Goal: Information Seeking & Learning: Learn about a topic

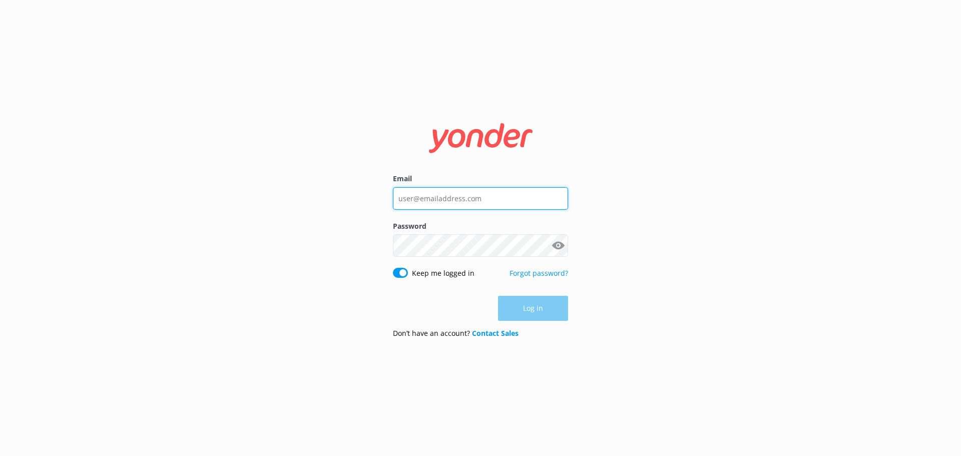
type input "[EMAIL_ADDRESS][DOMAIN_NAME]"
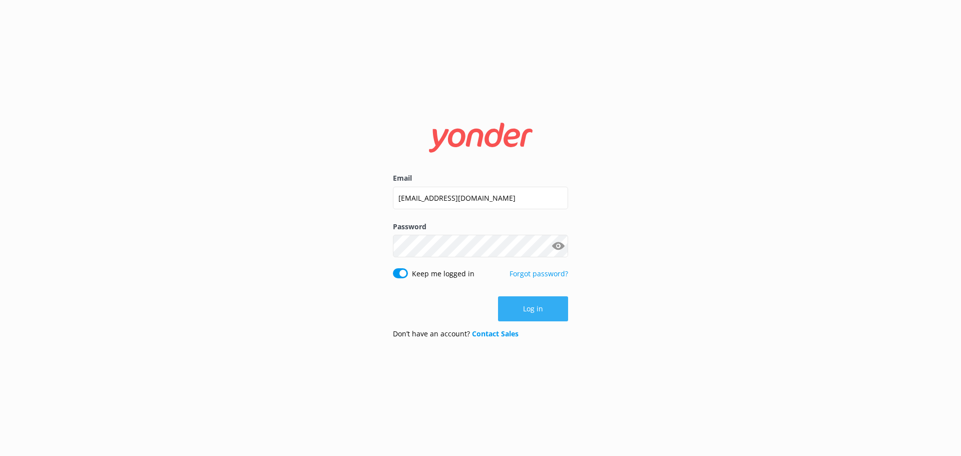
click at [546, 304] on button "Log in" at bounding box center [533, 308] width 70 height 25
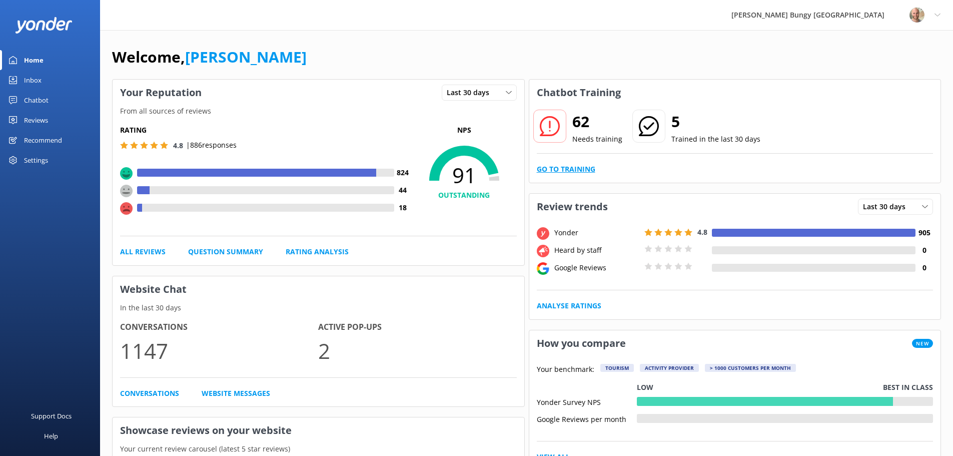
click at [551, 168] on link "Go to Training" at bounding box center [566, 169] width 59 height 11
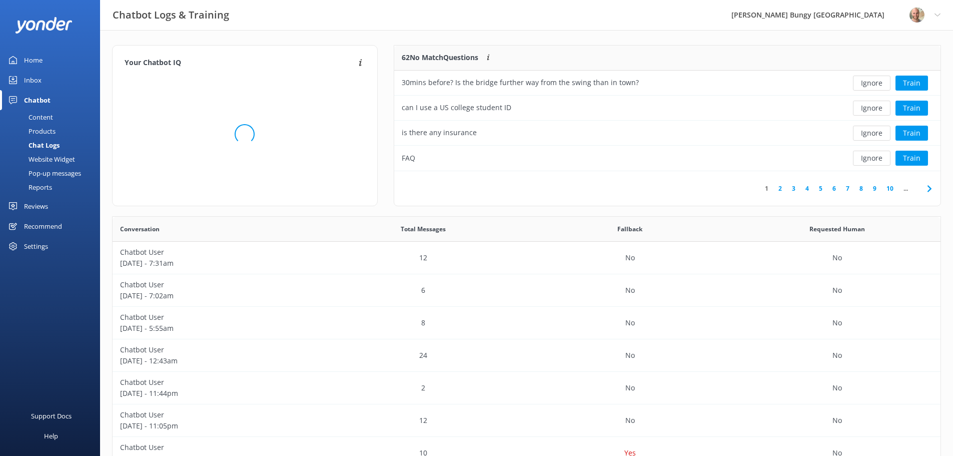
scroll to position [343, 821]
